Goal: Communication & Community: Connect with others

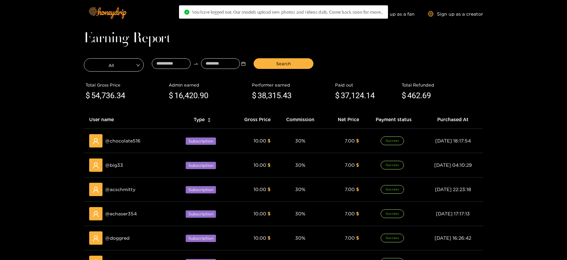
click at [298, 35] on h1 "Earning Report" at bounding box center [283, 38] width 399 height 9
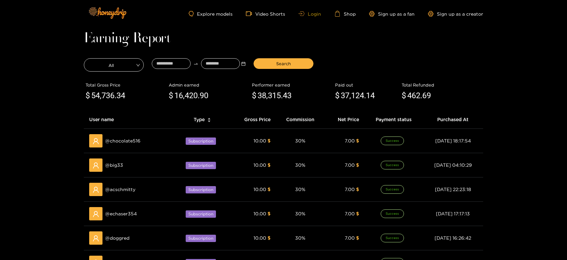
click at [316, 14] on link "Login" at bounding box center [310, 13] width 23 height 5
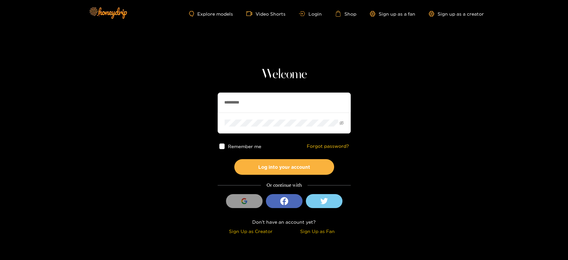
drag, startPoint x: 286, startPoint y: 99, endPoint x: 322, endPoint y: 103, distance: 36.5
click at [177, 100] on section "Welcome ********* Remember me Forgot password? Log into your account Or continu…" at bounding box center [284, 118] width 568 height 237
paste input "text"
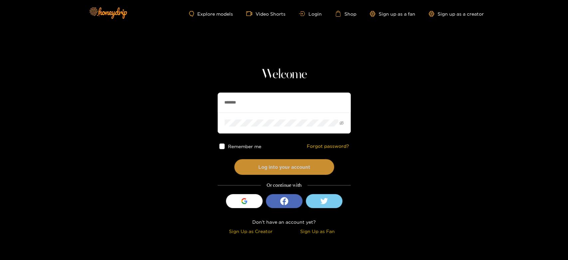
type input "*******"
click at [279, 159] on button "Log into your account" at bounding box center [284, 167] width 100 height 16
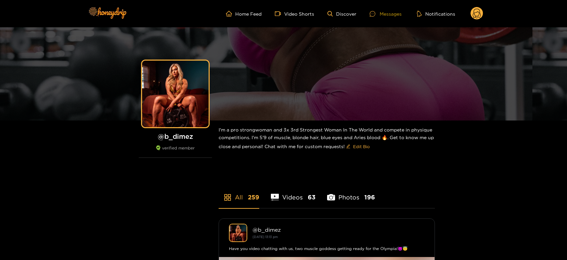
click at [376, 15] on div at bounding box center [375, 14] width 10 height 6
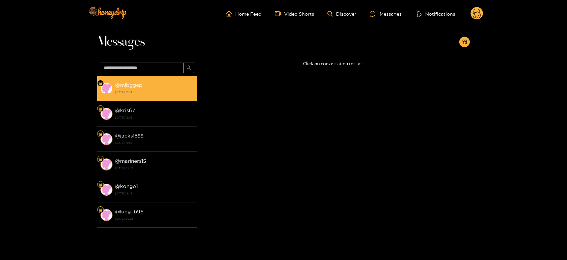
click at [139, 98] on li "@ mjbggep [DATE] 22:14" at bounding box center [147, 88] width 100 height 25
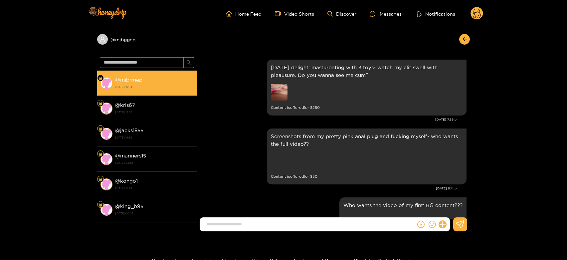
scroll to position [959, 0]
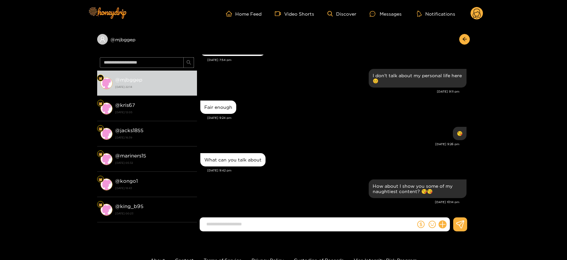
click at [312, 155] on div "What can you talk about" at bounding box center [333, 159] width 266 height 17
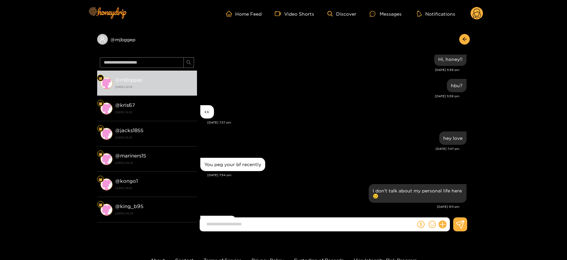
scroll to position [847, 0]
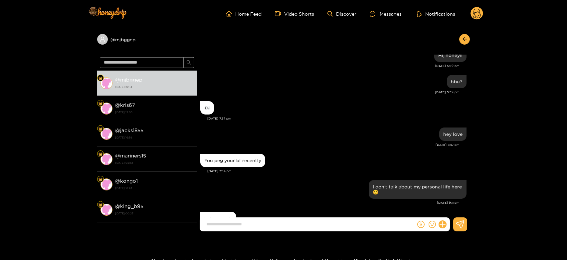
drag, startPoint x: 294, startPoint y: 113, endPoint x: 293, endPoint y: 109, distance: 4.0
click at [293, 112] on div "👀" at bounding box center [333, 108] width 266 height 17
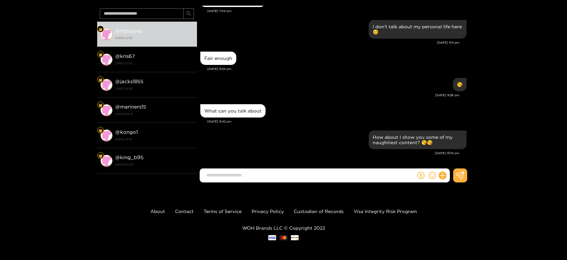
scroll to position [0, 0]
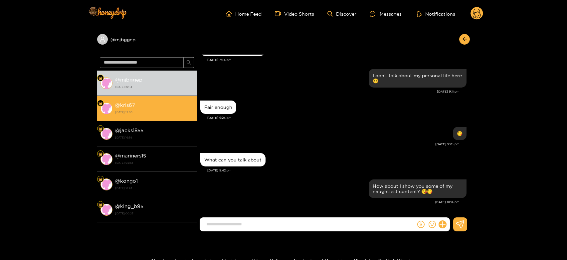
click at [166, 102] on div "@ kris67 [DATE] 12:05" at bounding box center [154, 108] width 79 height 15
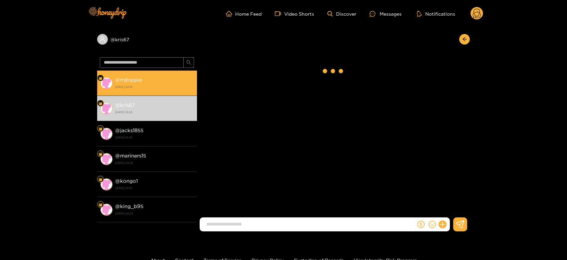
scroll to position [784, 0]
